Goal: Task Accomplishment & Management: Use online tool/utility

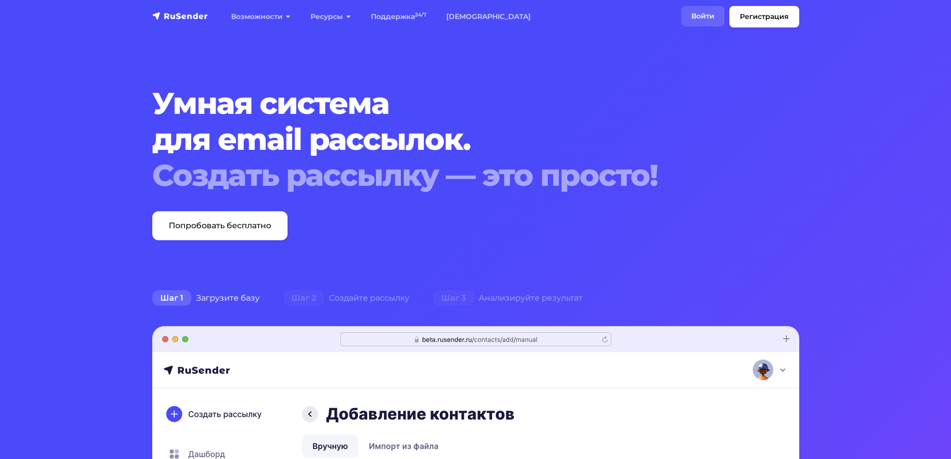
click at [714, 11] on link "Войти" at bounding box center [702, 16] width 43 height 20
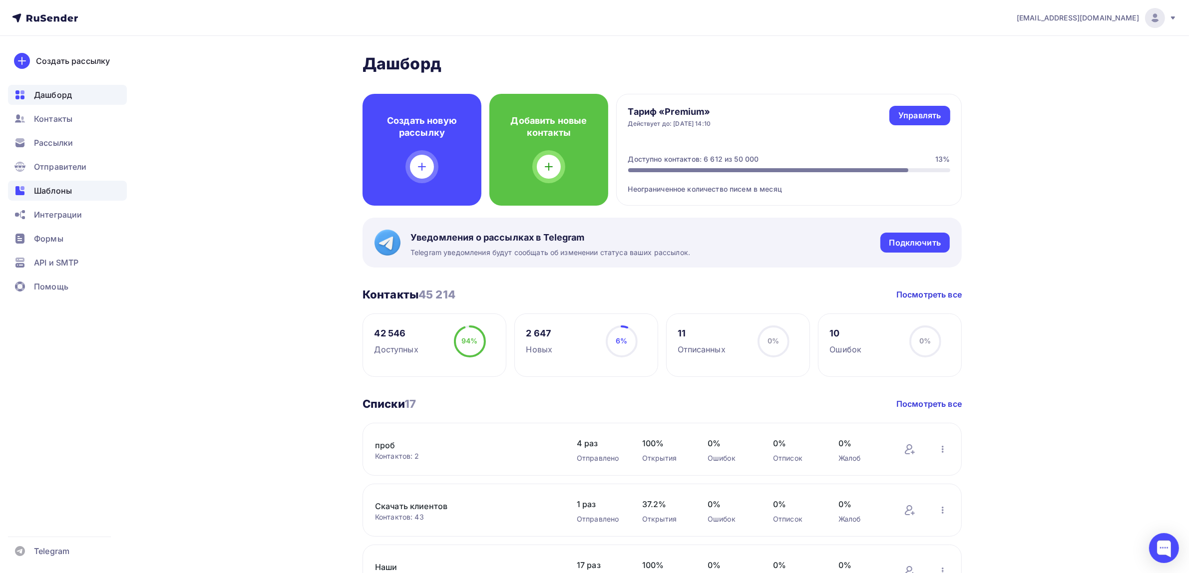
click at [90, 189] on div "Шаблоны" at bounding box center [67, 191] width 119 height 20
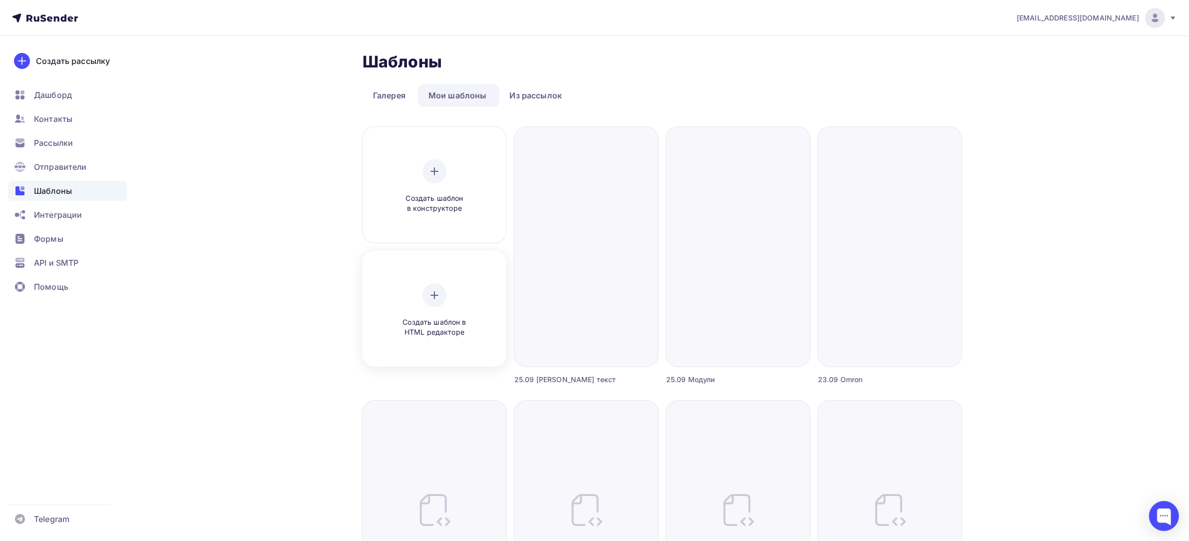
click at [435, 294] on icon at bounding box center [434, 295] width 12 height 12
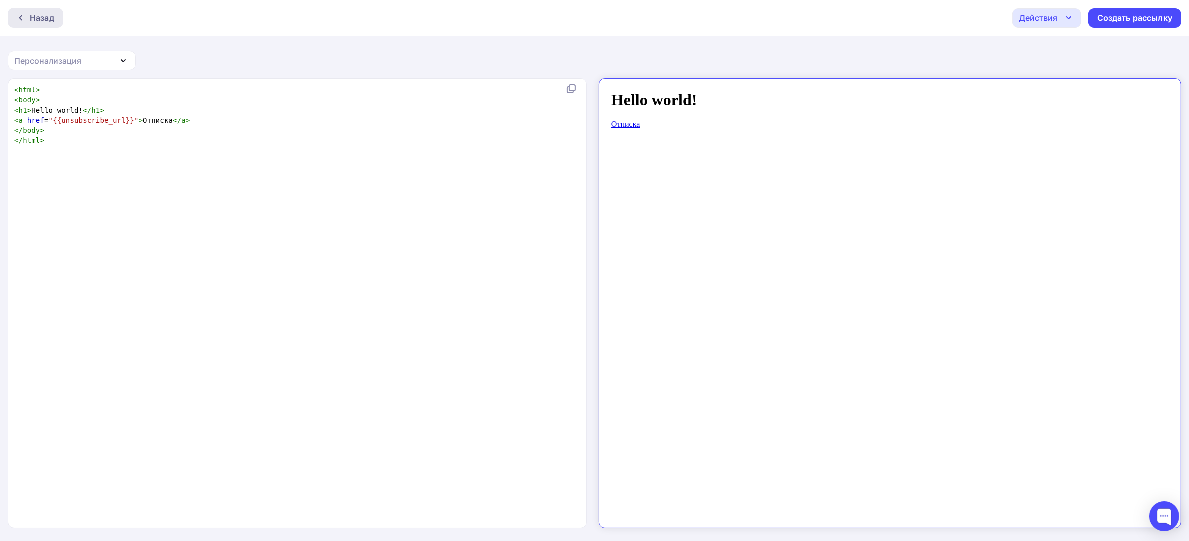
scroll to position [3, 0]
type textarea "<html> <body> <h1>Hello world!</h1> <a href="{{unsubscribe_url}}">Отписка</a> <…"
drag, startPoint x: 364, startPoint y: 273, endPoint x: 0, endPoint y: -78, distance: 505.9
click at [0, 0] on html "Назад Действия Отправить тестовое письмо Сохранить в Мои шаблоны Выйти без сохр…" at bounding box center [594, 270] width 1189 height 541
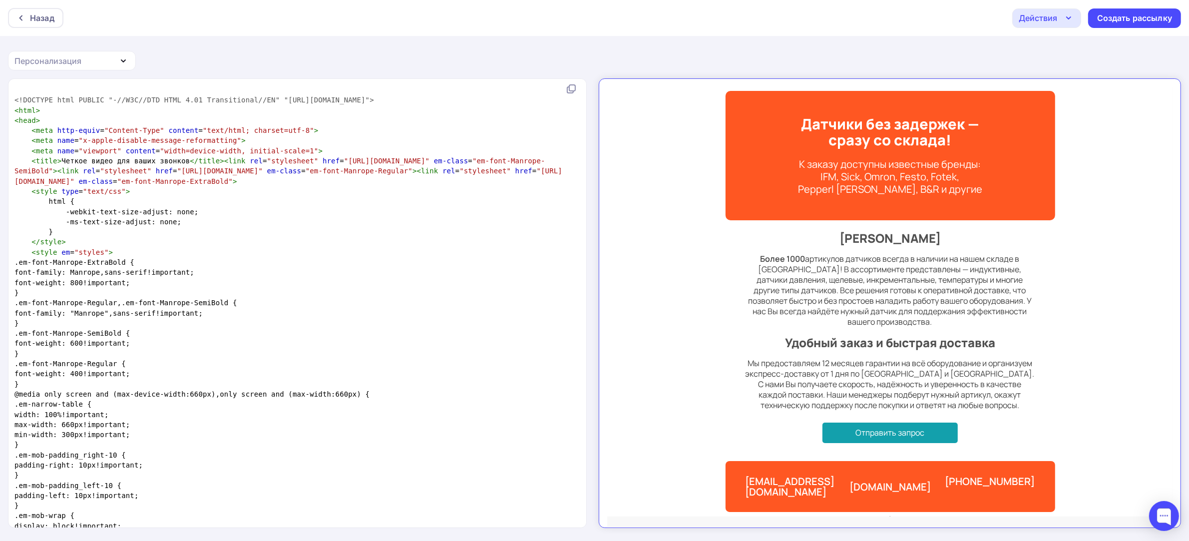
scroll to position [2521, 0]
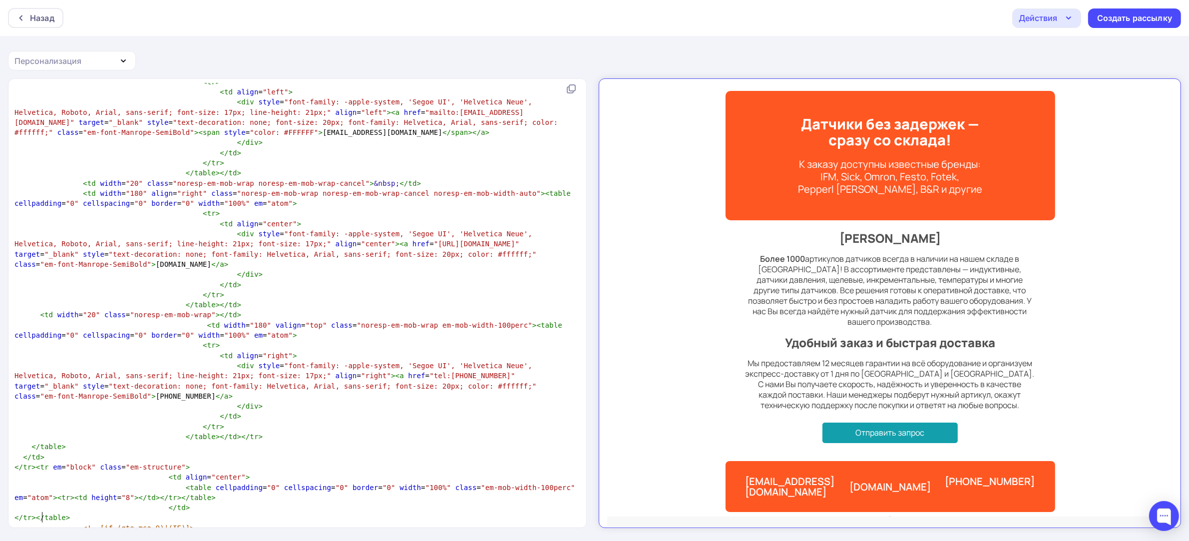
click at [1039, 21] on div "Действия" at bounding box center [1037, 18] width 38 height 12
click at [1064, 78] on div "Сохранить в Мои шаблоны" at bounding box center [1097, 75] width 109 height 12
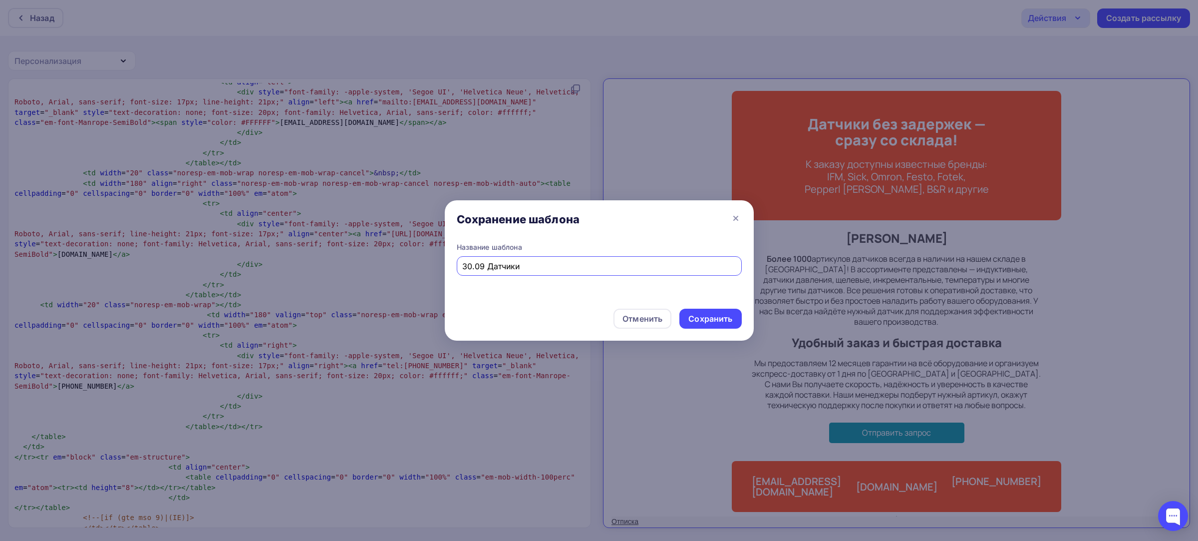
drag, startPoint x: 518, startPoint y: 268, endPoint x: 378, endPoint y: 236, distance: 142.8
click at [318, 236] on div "Сохранение шаблона Название шаблона 30.09 Датчики Отменить Сохранить" at bounding box center [599, 270] width 1198 height 541
type input "30.09 Датчики"
click at [721, 325] on div "Сохранить" at bounding box center [710, 319] width 62 height 20
